Goal: Information Seeking & Learning: Check status

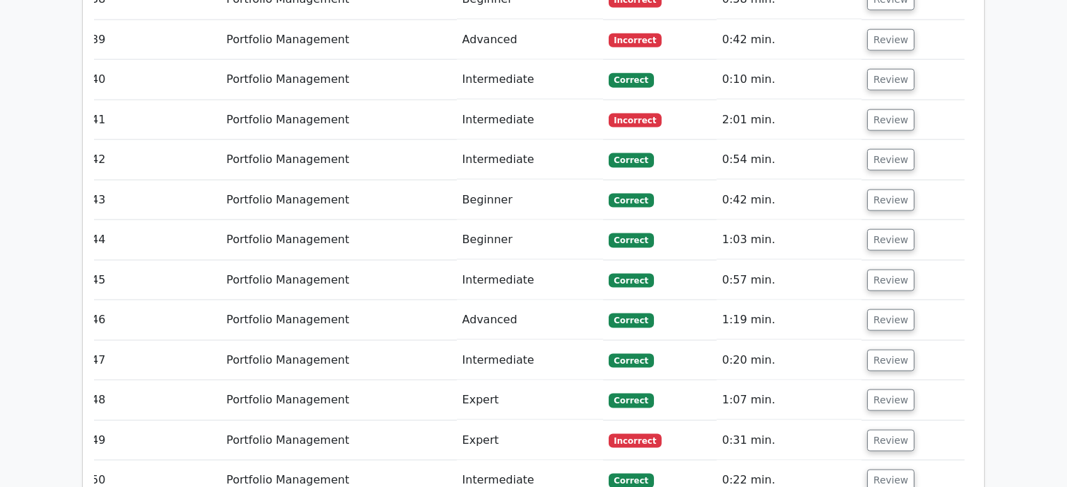
scroll to position [3196, 0]
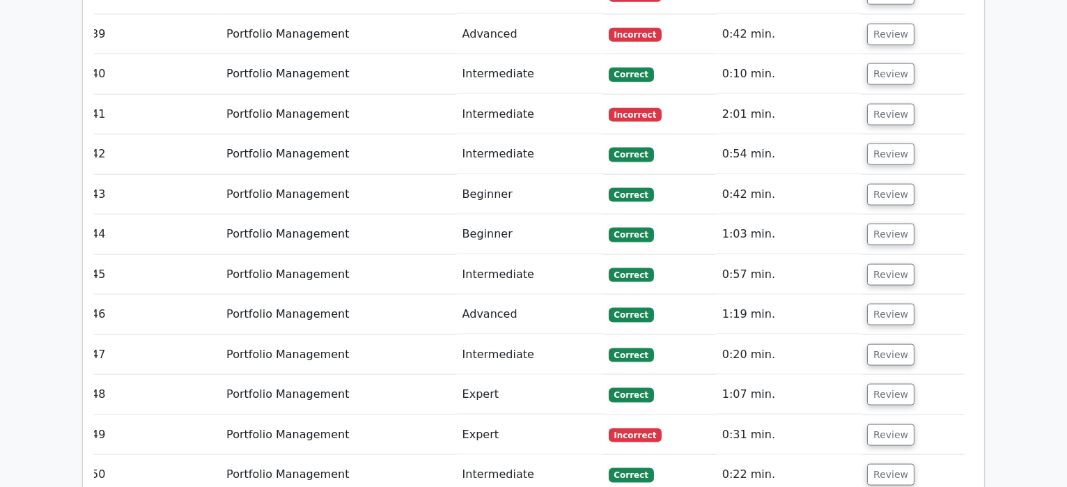
click at [635, 428] on span "Incorrect" at bounding box center [636, 435] width 54 height 14
click at [893, 424] on button "Review" at bounding box center [890, 435] width 47 height 22
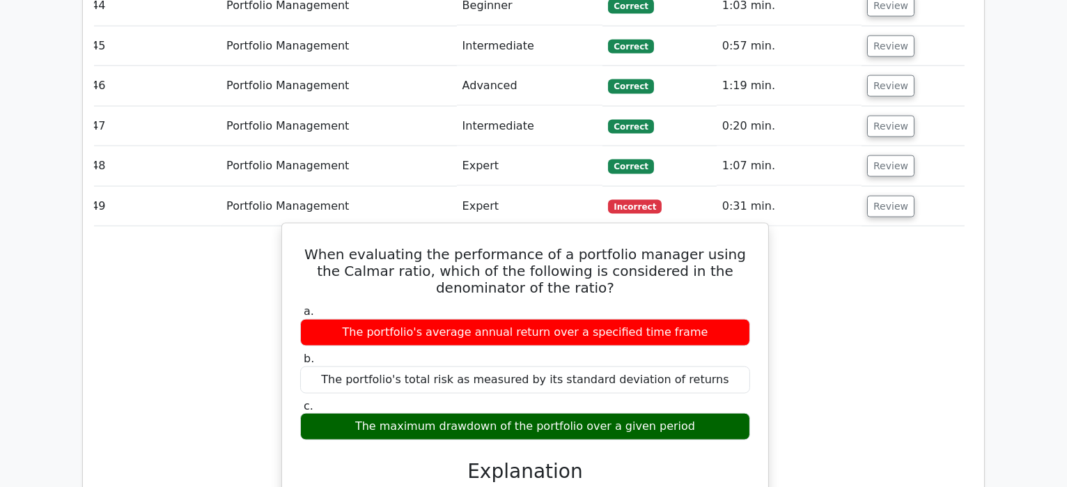
scroll to position [3423, 0]
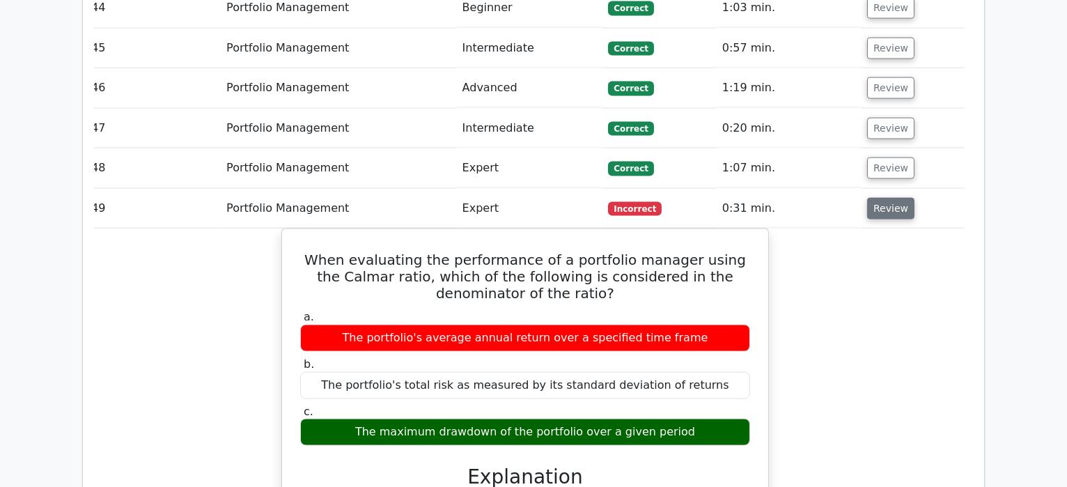
click at [885, 198] on button "Review" at bounding box center [890, 209] width 47 height 22
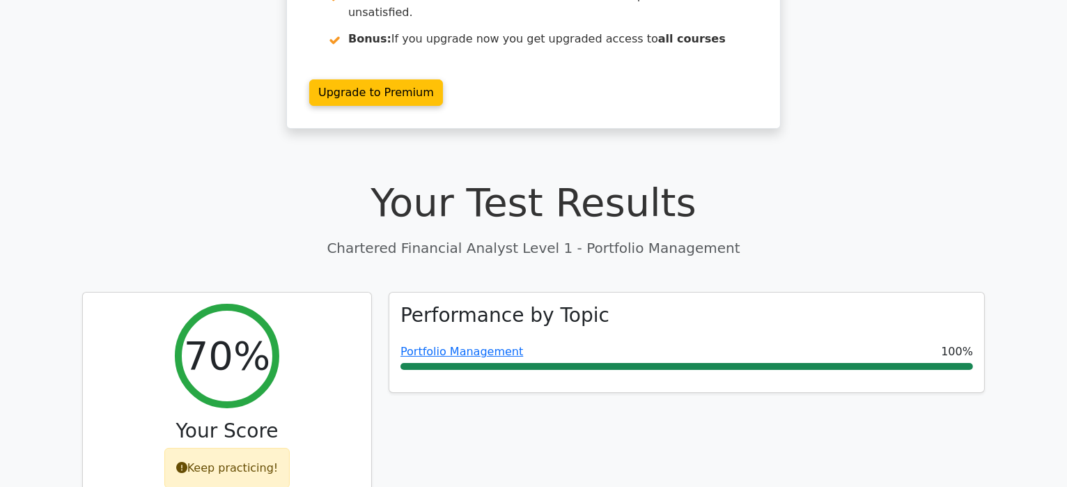
scroll to position [349, 0]
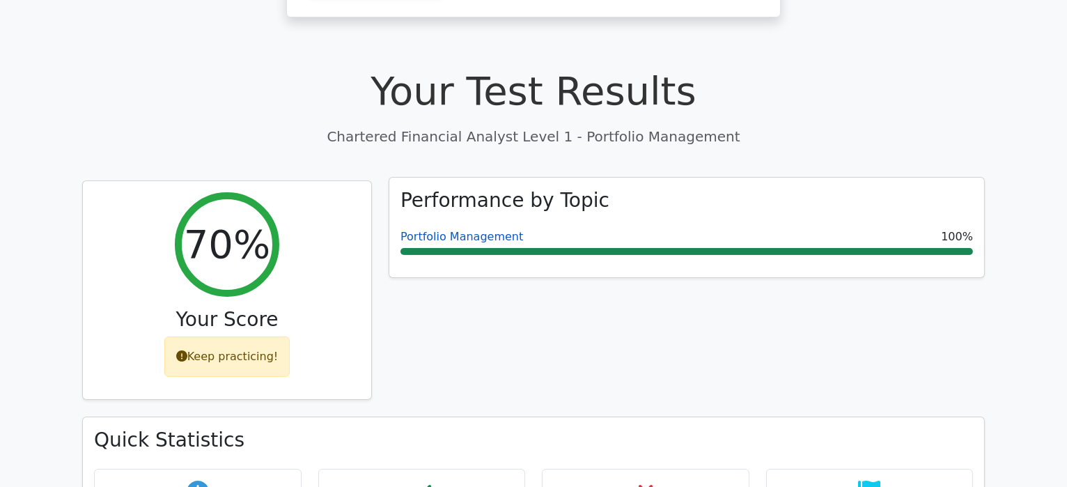
click at [479, 230] on link "Portfolio Management" at bounding box center [461, 236] width 123 height 13
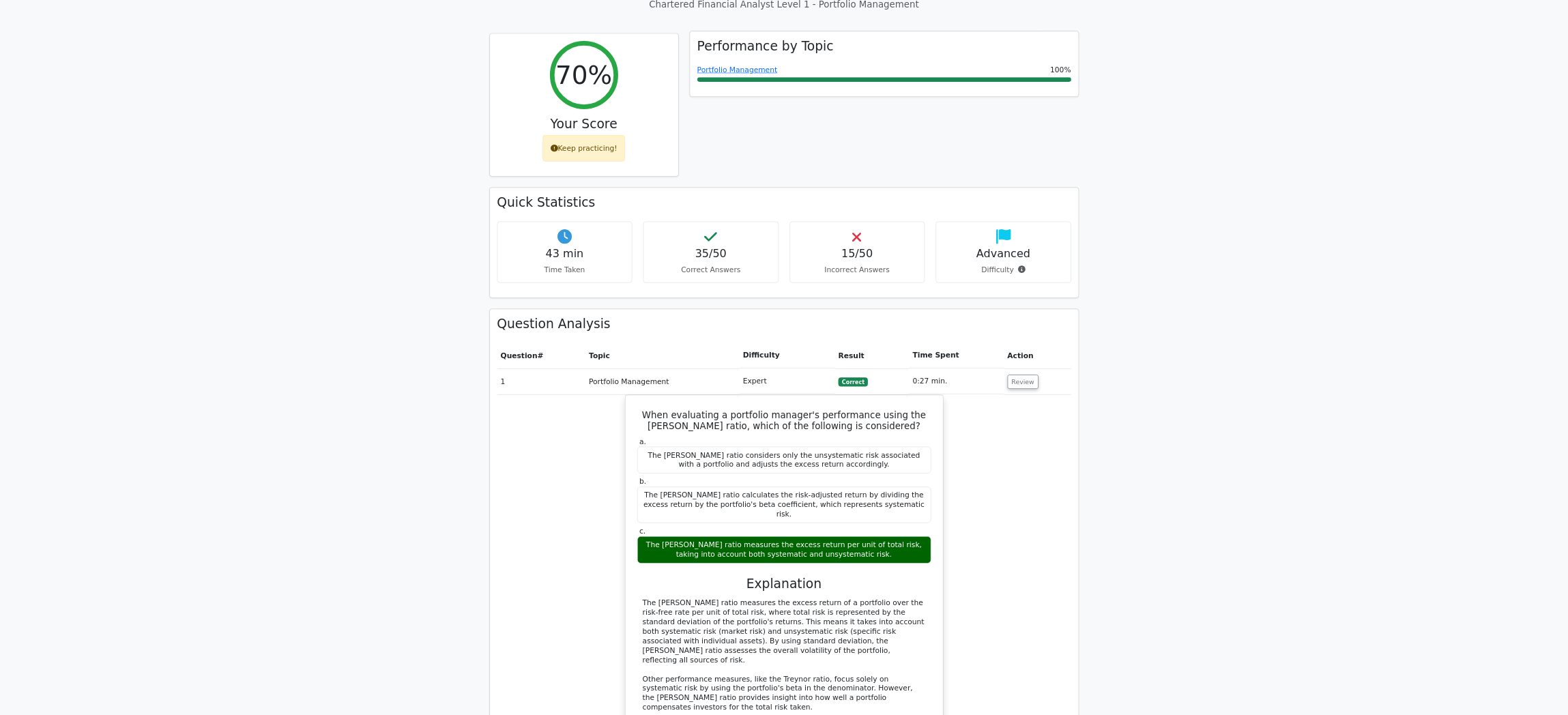
scroll to position [469, 0]
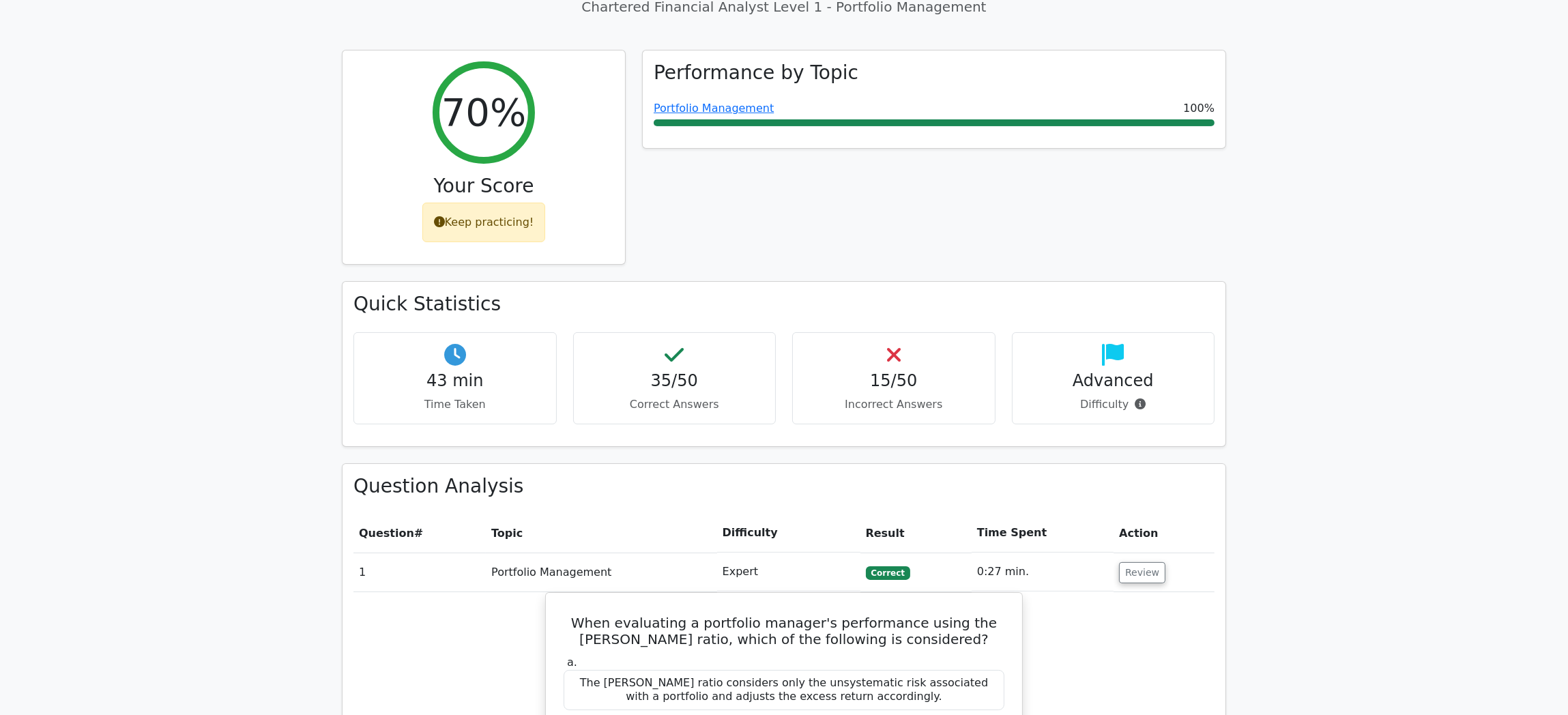
drag, startPoint x: 925, startPoint y: 15, endPoint x: 1140, endPoint y: 172, distance: 266.2
click at [1140, 172] on div "Performance by Topic Portfolio Management 100%" at bounding box center [933, 166] width 600 height 232
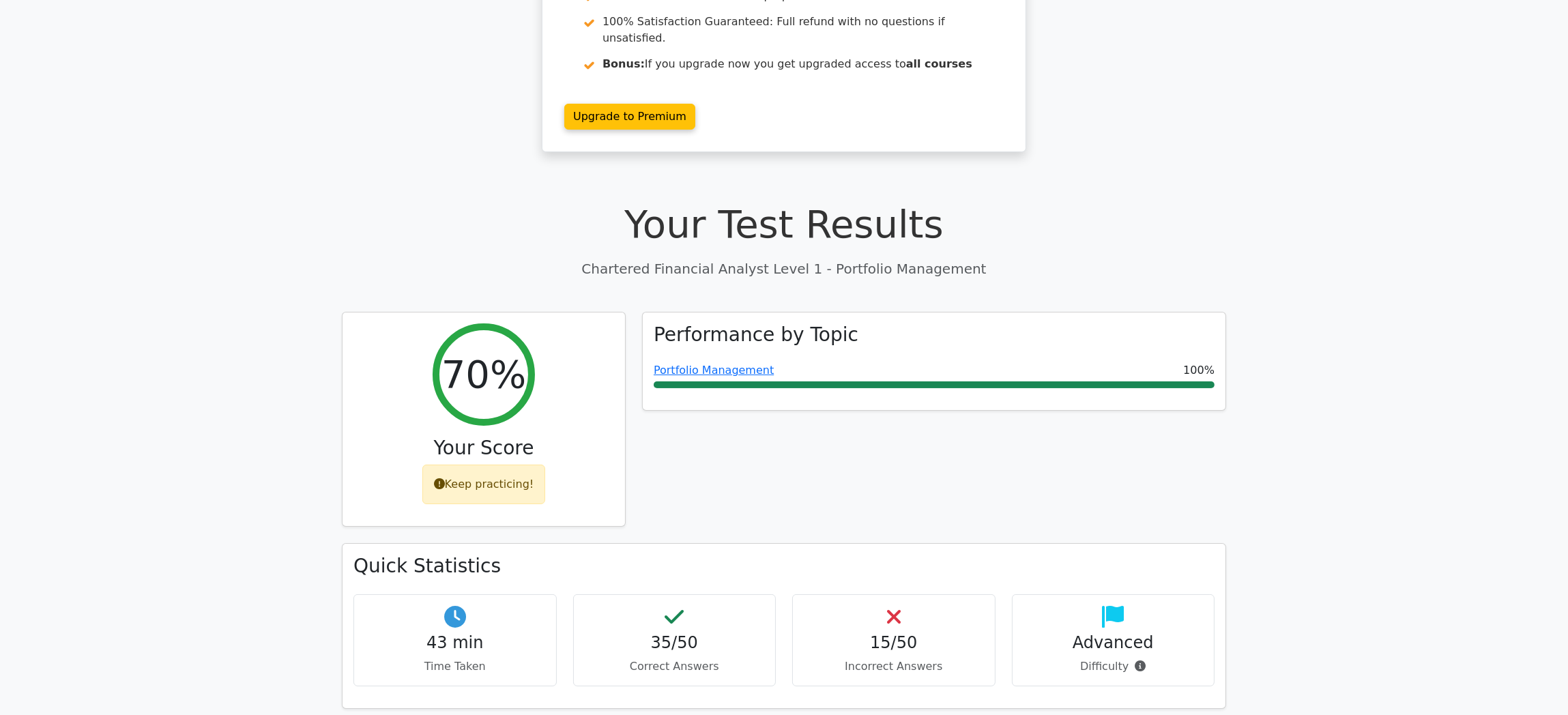
scroll to position [181, 0]
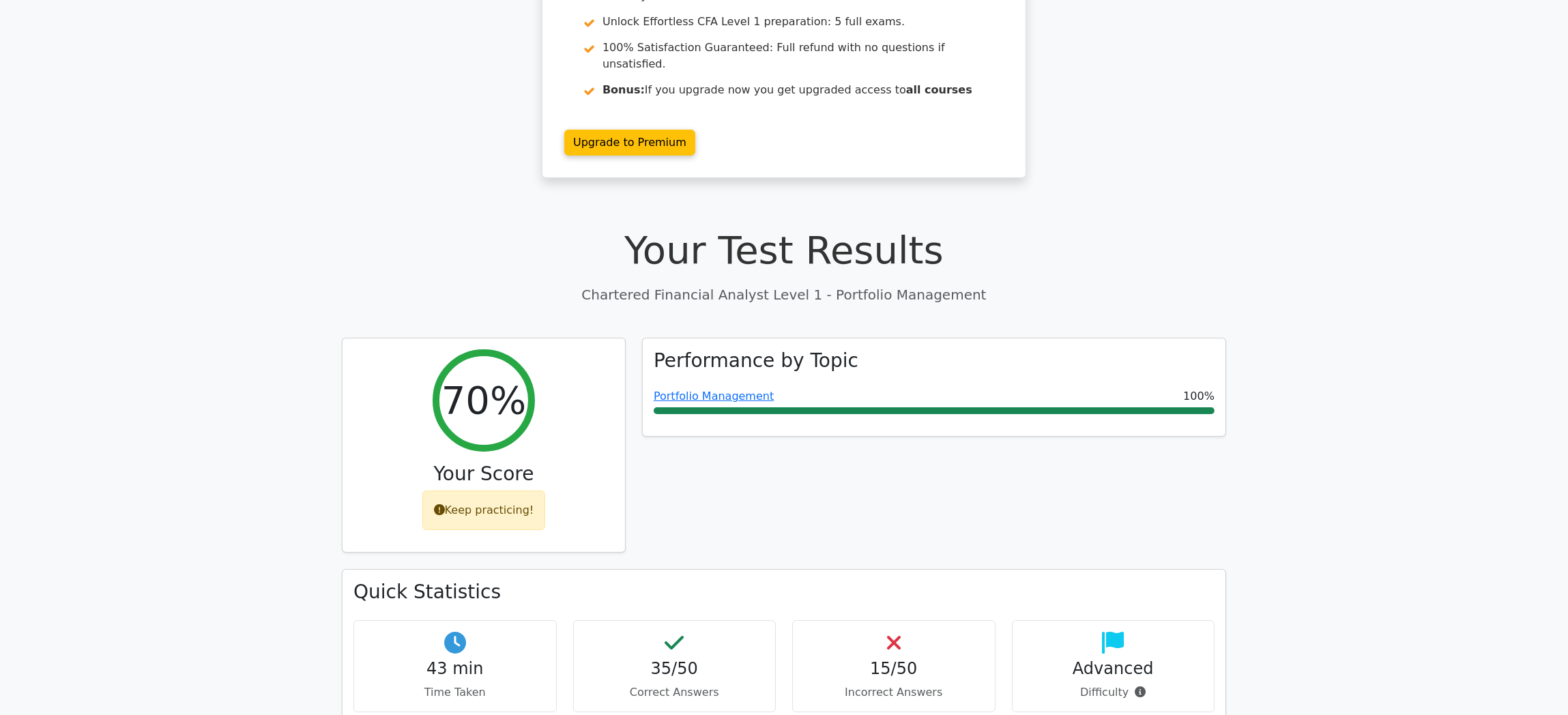
click at [1041, 455] on div "Performance by Topic Portfolio Management 100%" at bounding box center [933, 453] width 600 height 232
click at [1167, 227] on h1 "Your Test Results" at bounding box center [784, 250] width 884 height 46
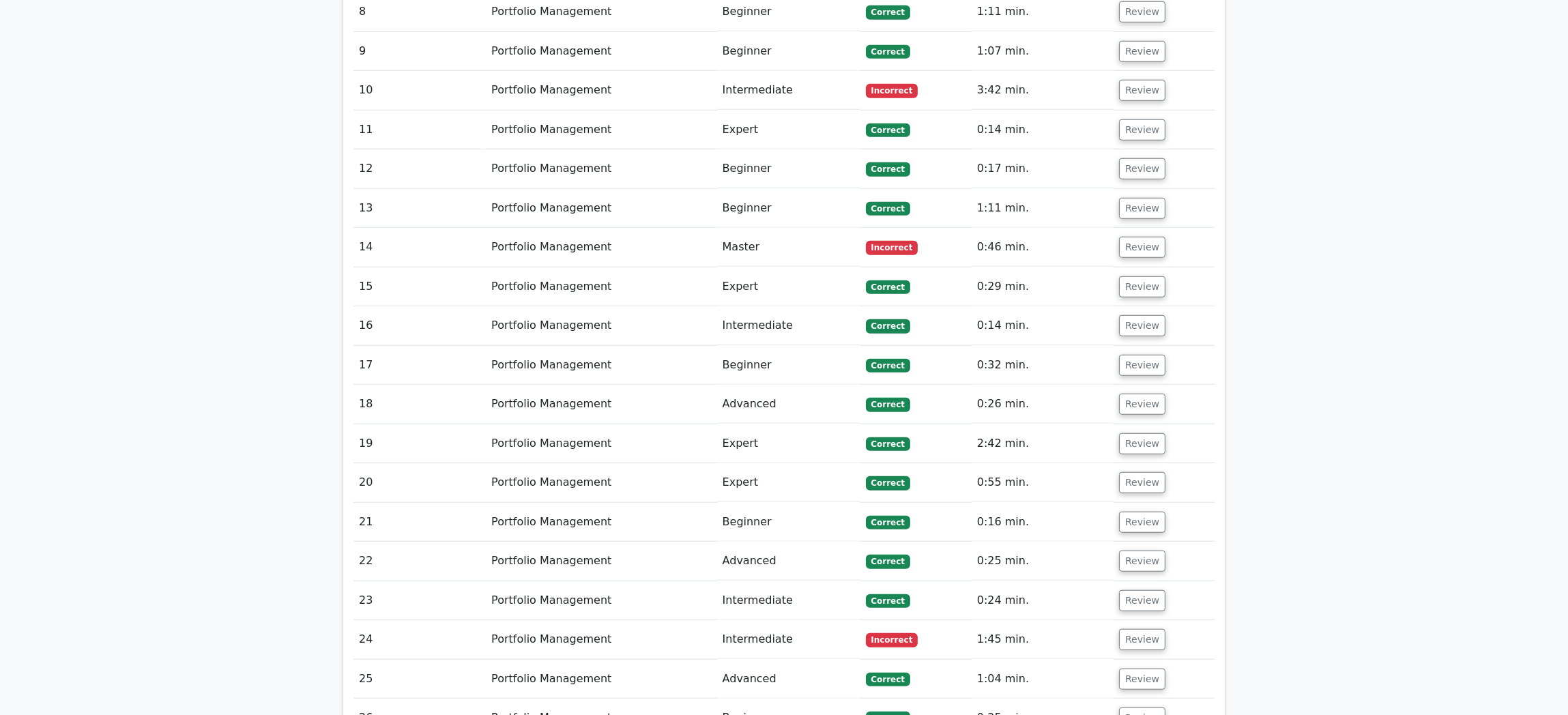
scroll to position [2360, 0]
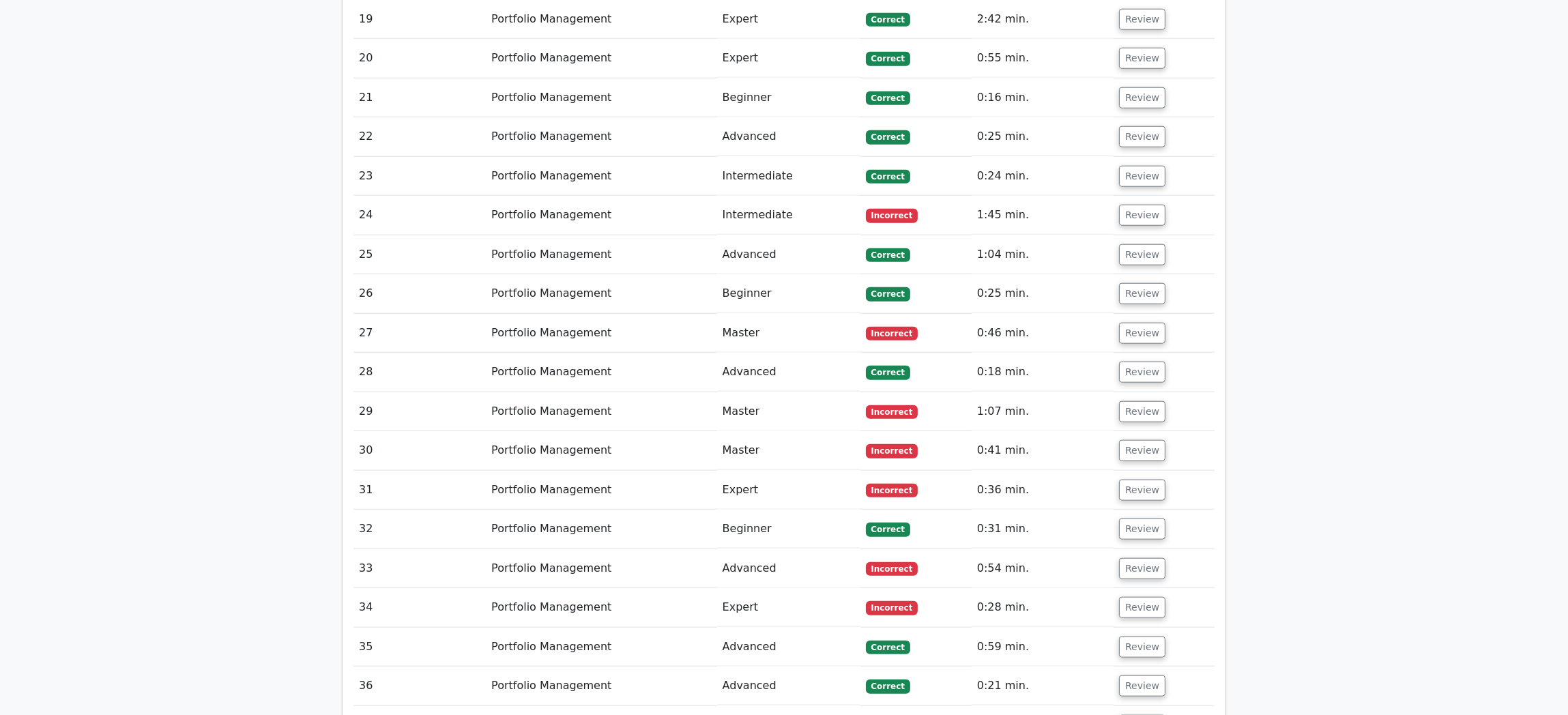
click at [903, 327] on span "Incorrect" at bounding box center [892, 334] width 53 height 14
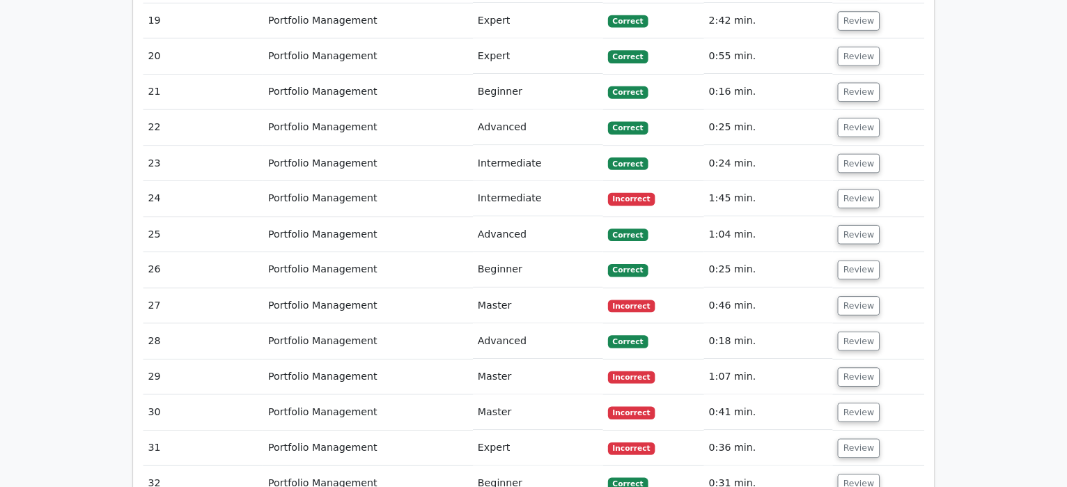
scroll to position [2411, 0]
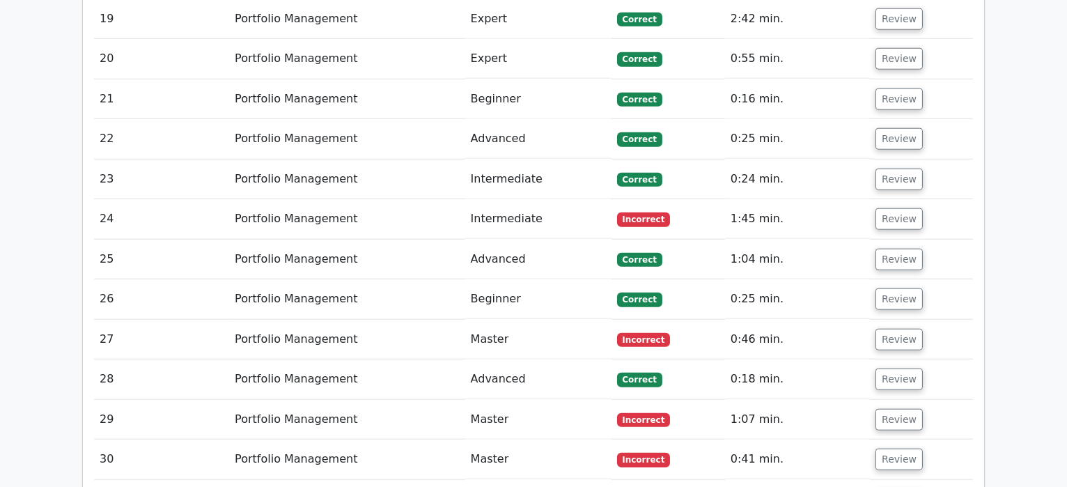
drag, startPoint x: 1604, startPoint y: 0, endPoint x: 745, endPoint y: 215, distance: 885.4
click at [745, 320] on td "0:46 min." at bounding box center [797, 340] width 145 height 40
click at [890, 329] on button "Review" at bounding box center [899, 340] width 47 height 22
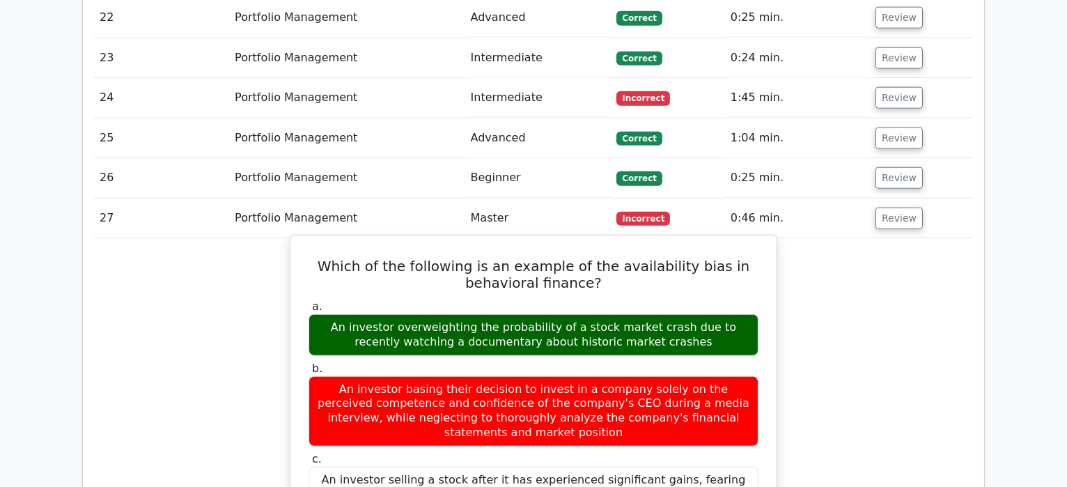
scroll to position [2531, 0]
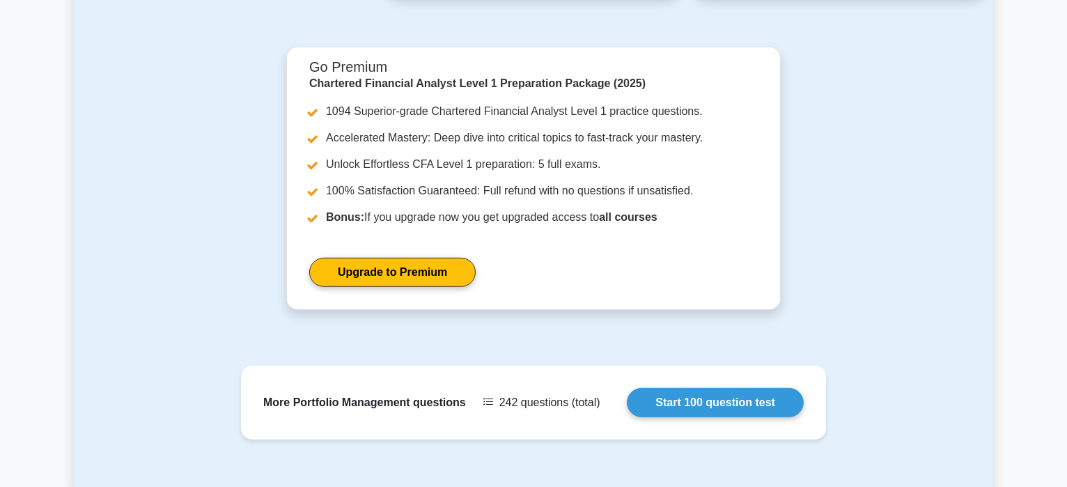
scroll to position [1448, 0]
